Goal: Find specific page/section: Find specific page/section

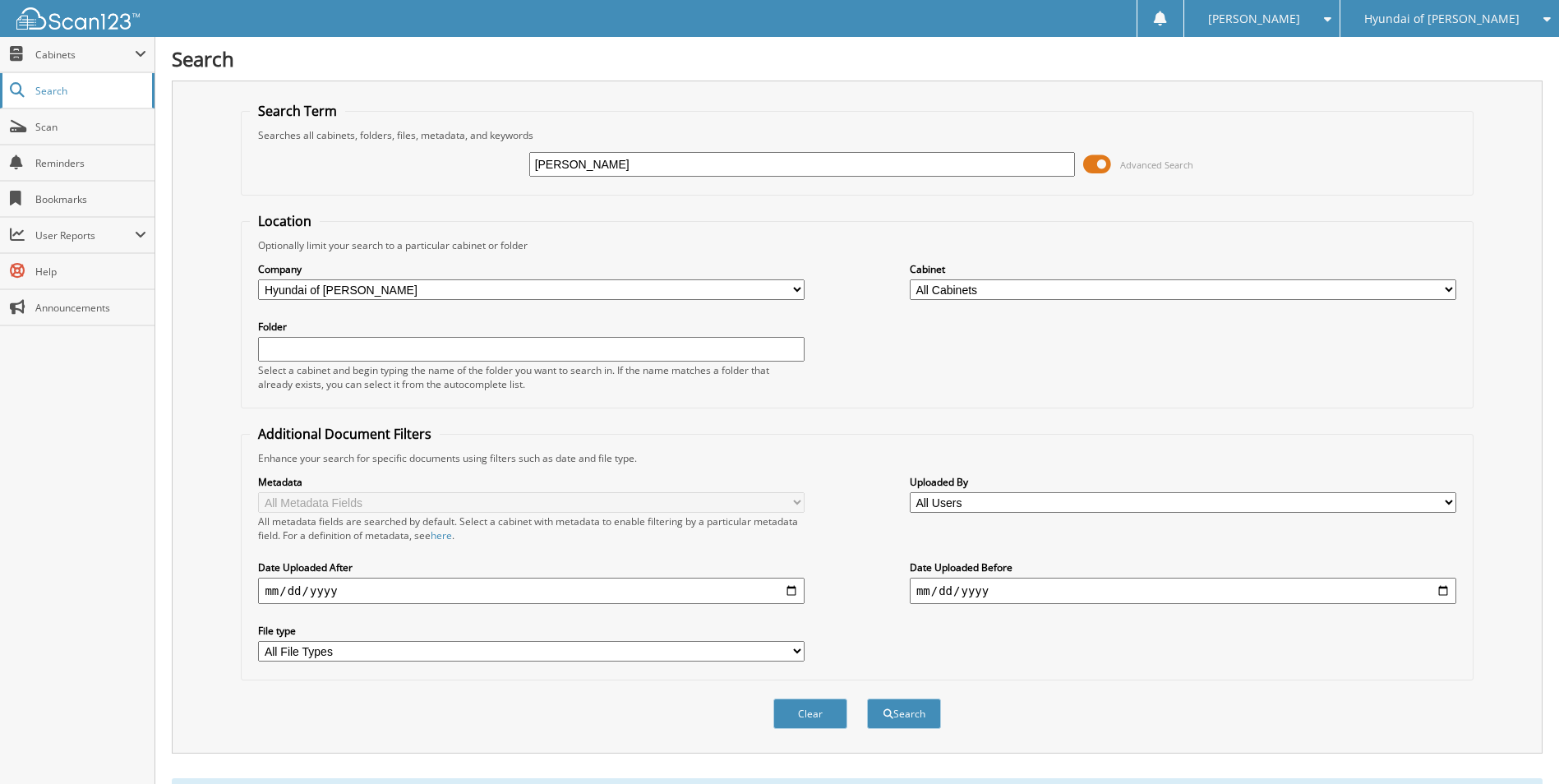
click at [50, 87] on span "Search" at bounding box center [90, 90] width 108 height 14
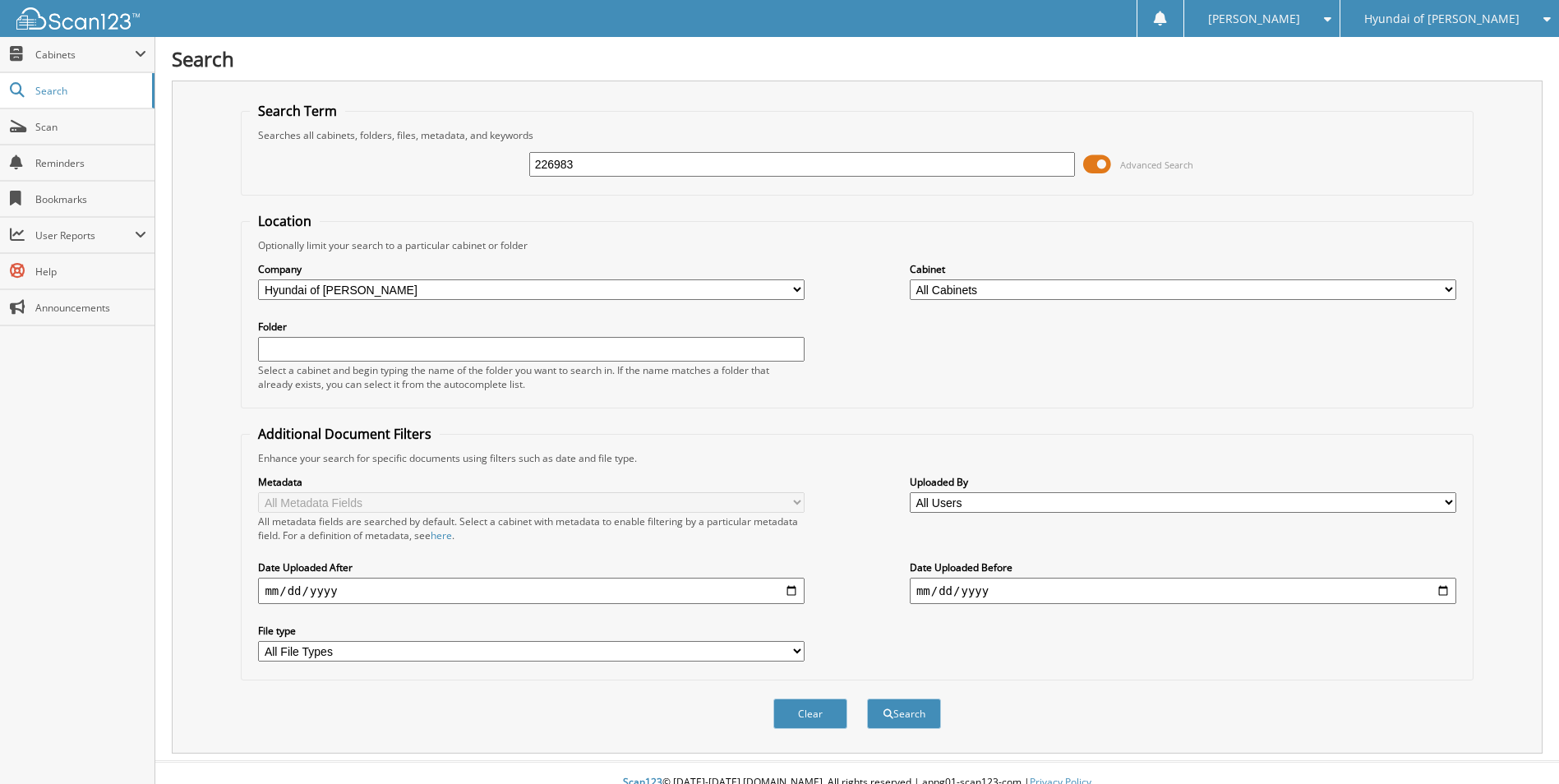
type input "226983"
click at [867, 699] on button "Search" at bounding box center [904, 713] width 74 height 30
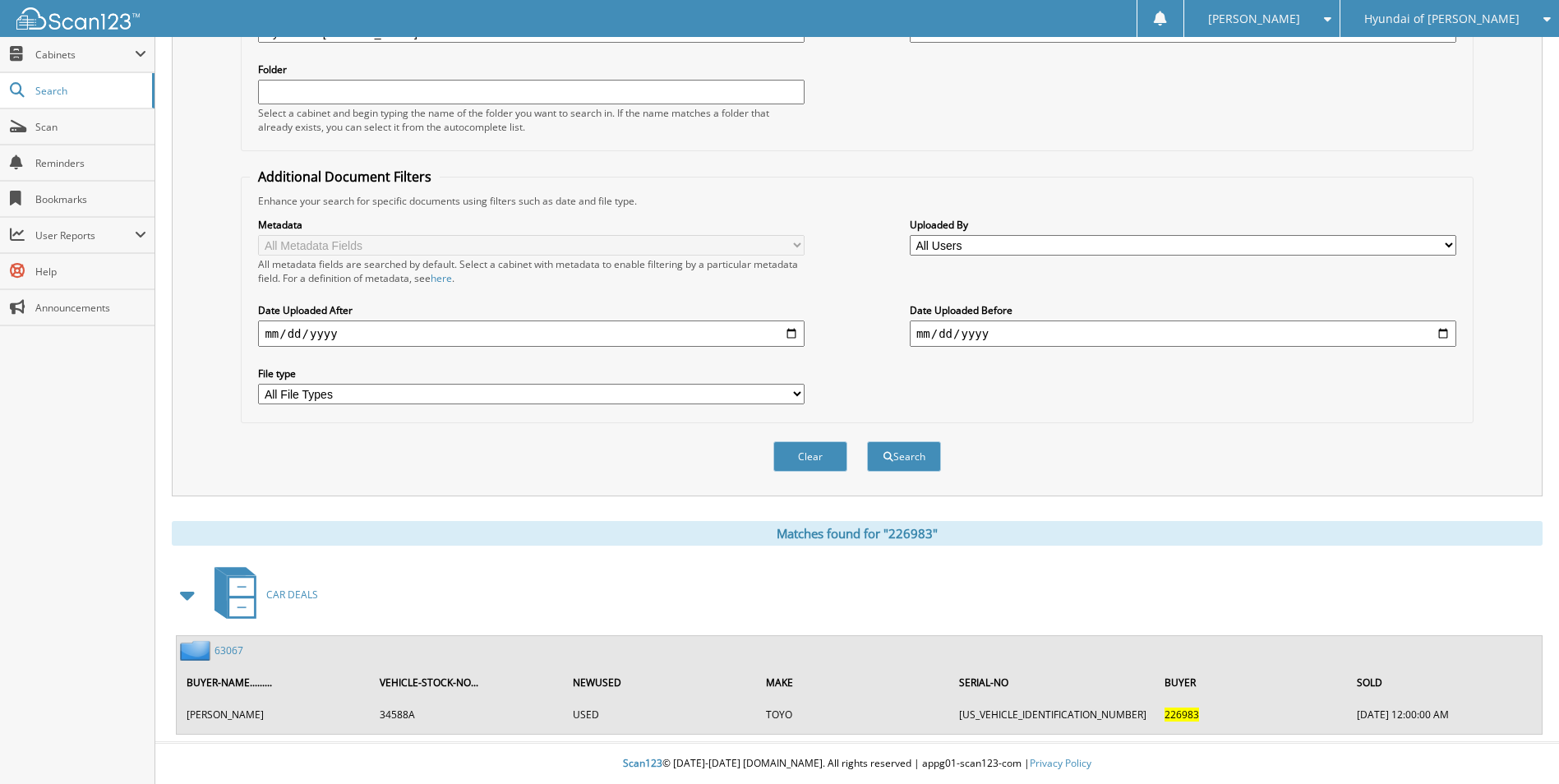
scroll to position [258, 0]
click at [230, 649] on link "63067" at bounding box center [228, 651] width 28 height 14
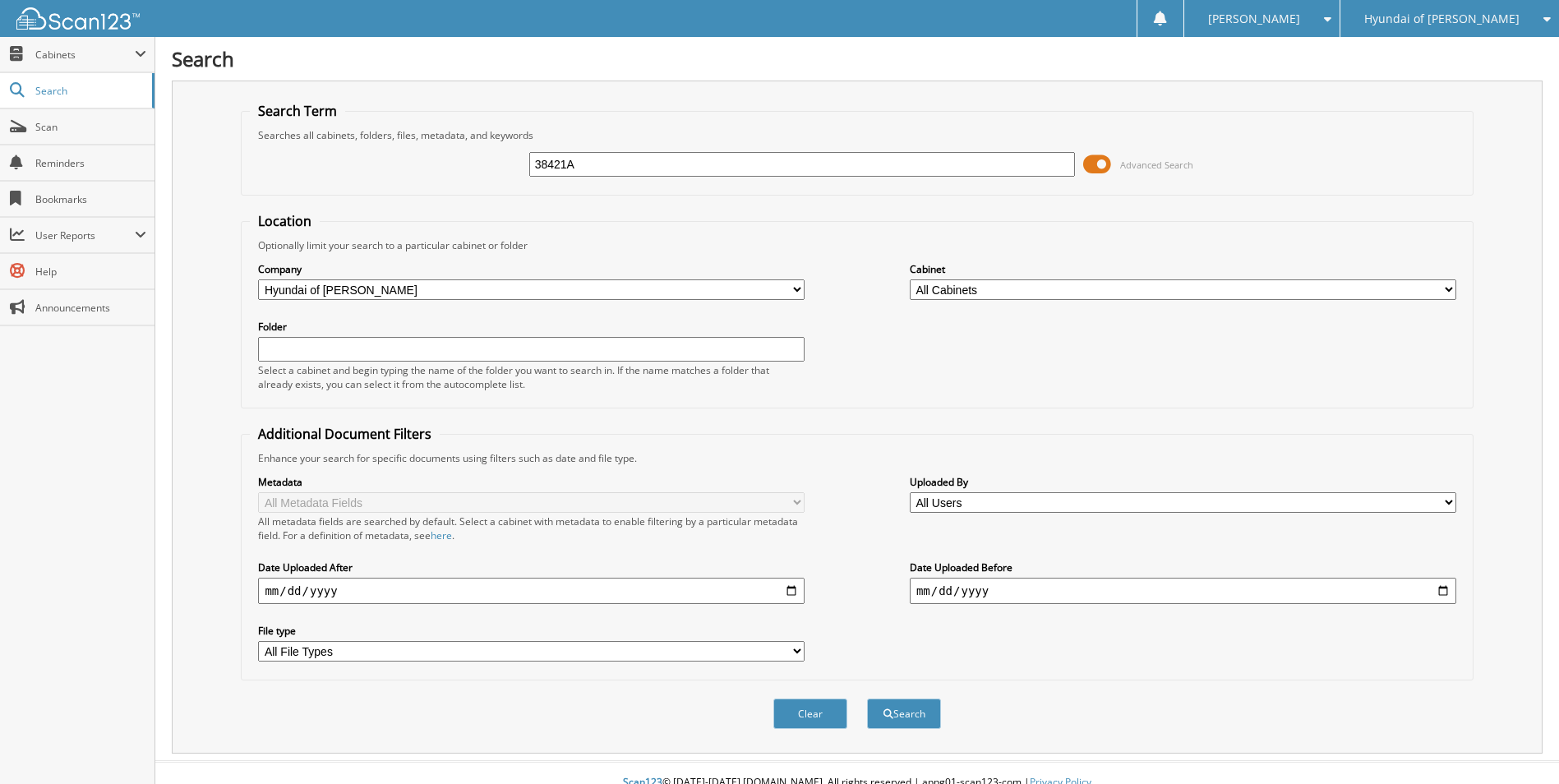
type input "38421A"
click at [867, 699] on button "Search" at bounding box center [904, 713] width 74 height 30
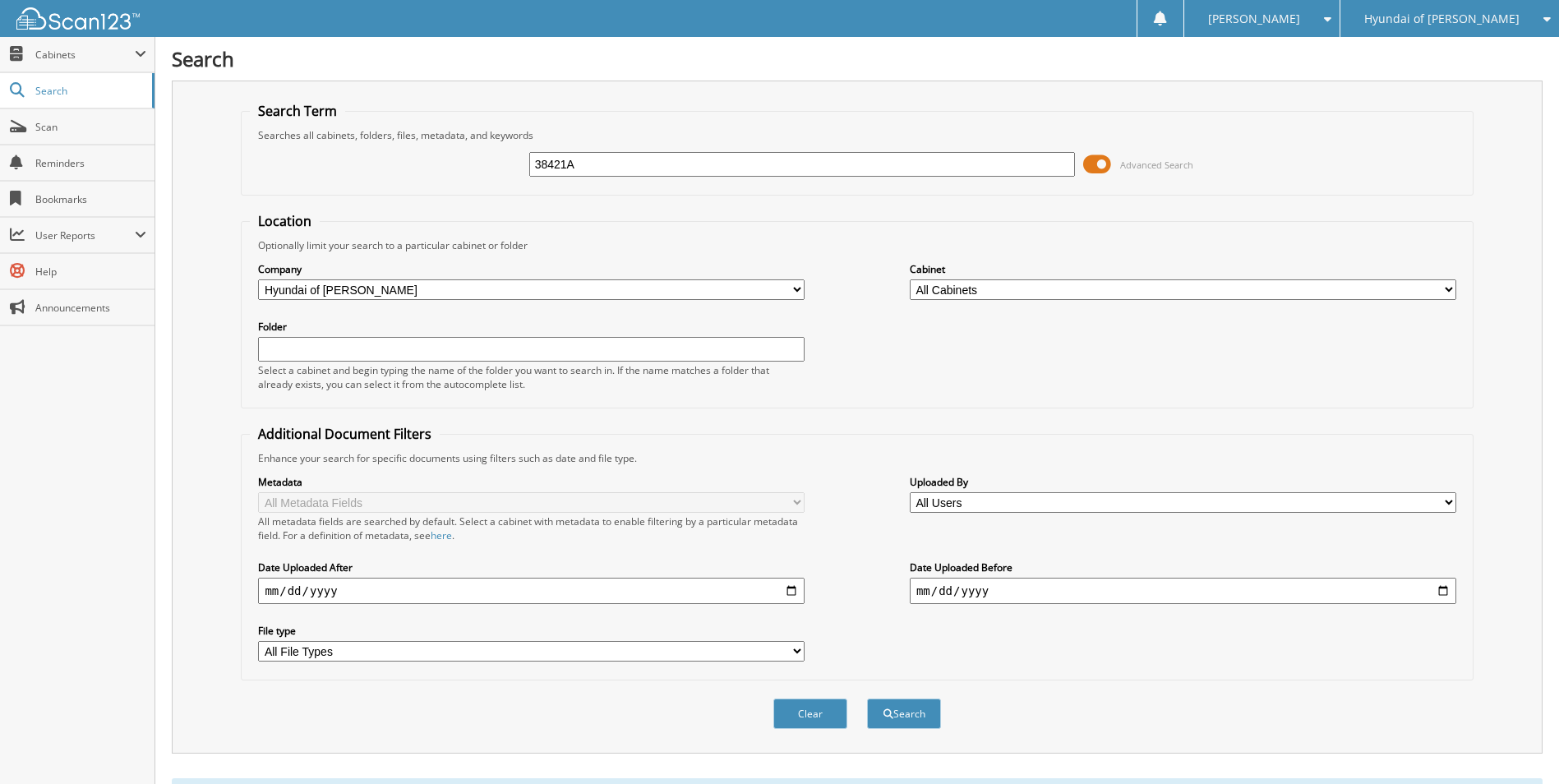
scroll to position [77, 0]
